Goal: Find specific page/section

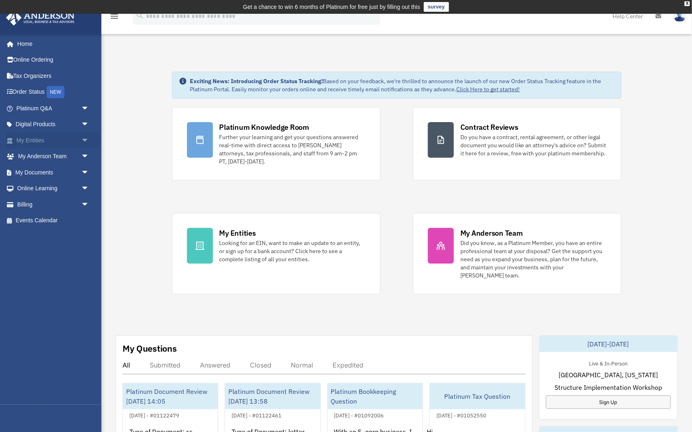
click at [81, 136] on span "arrow_drop_down" at bounding box center [89, 140] width 16 height 17
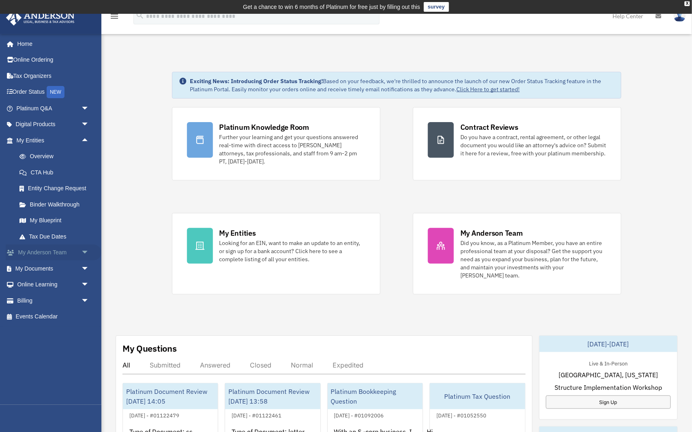
click at [86, 252] on span "arrow_drop_down" at bounding box center [89, 252] width 16 height 17
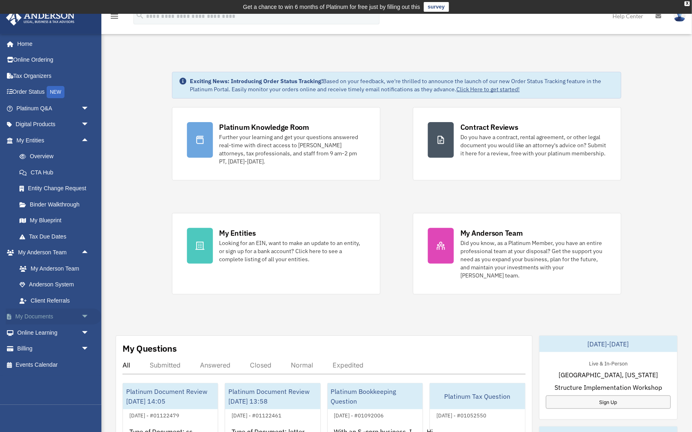
click at [85, 312] on span "arrow_drop_down" at bounding box center [89, 317] width 16 height 17
click at [71, 283] on link "Anderson System" at bounding box center [56, 285] width 90 height 16
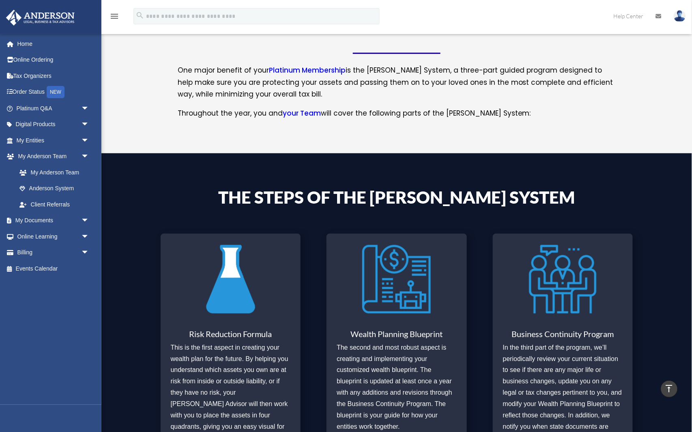
scroll to position [153, 0]
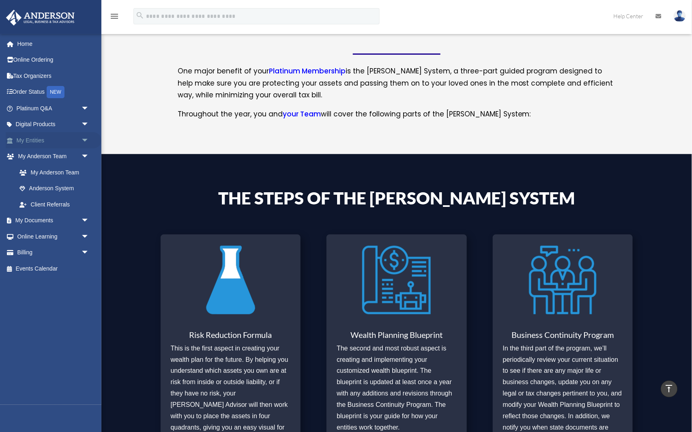
click at [83, 140] on span "arrow_drop_down" at bounding box center [89, 140] width 16 height 17
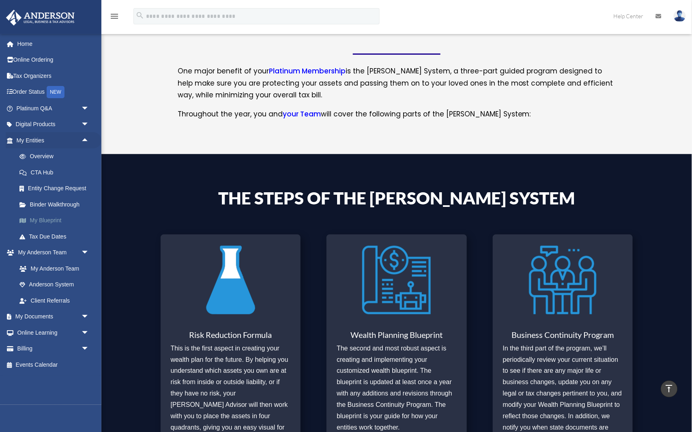
click at [62, 221] on link "My Blueprint" at bounding box center [56, 220] width 90 height 16
